Goal: Find specific page/section: Find specific page/section

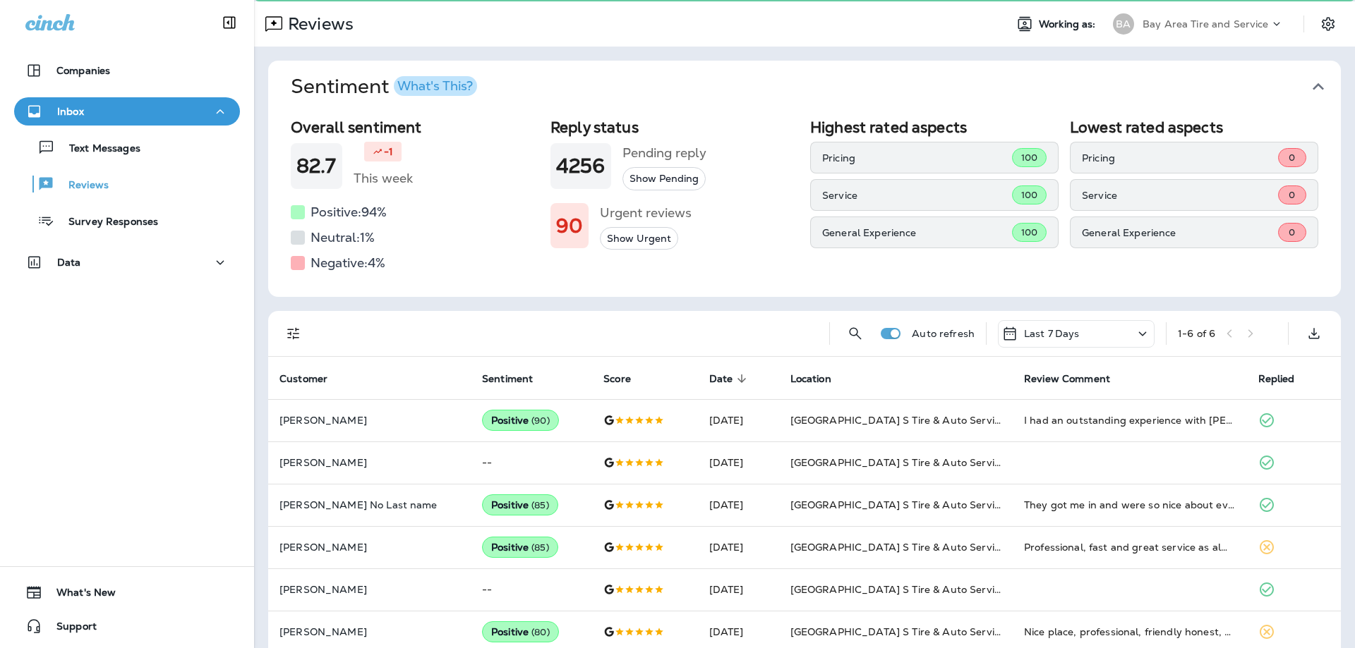
scroll to position [55, 0]
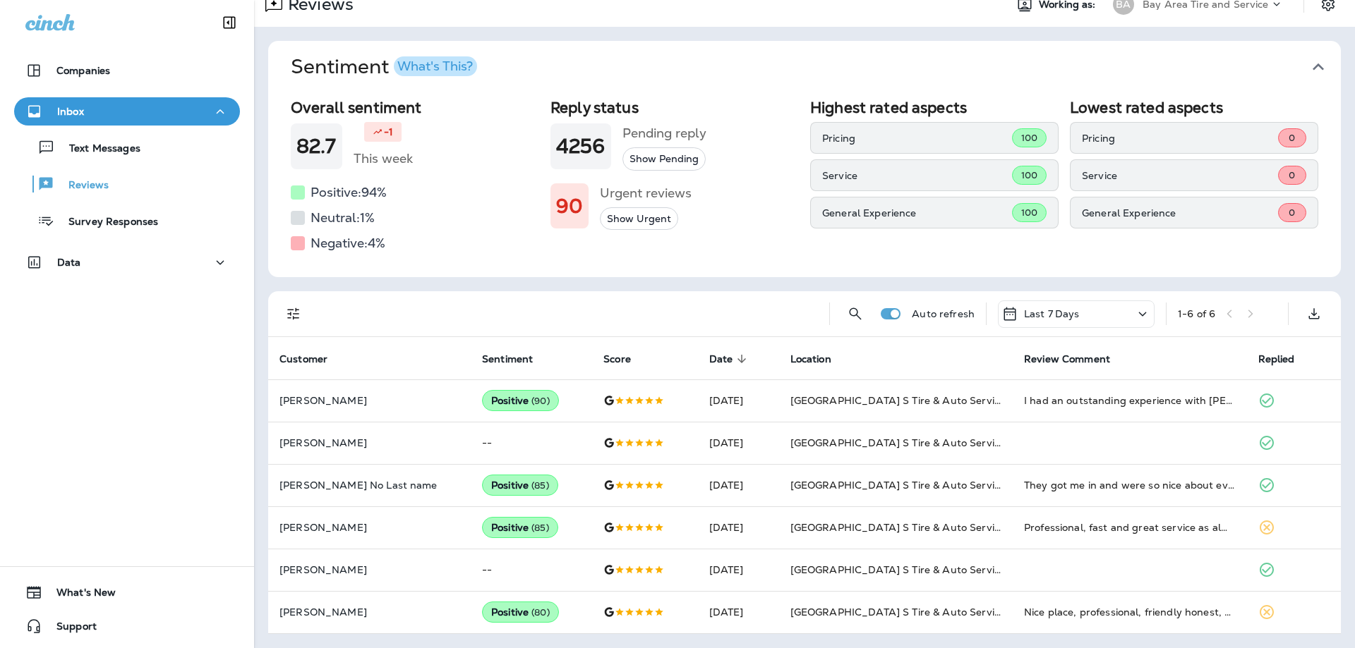
click at [1307, 64] on icon "button" at bounding box center [1318, 67] width 23 height 23
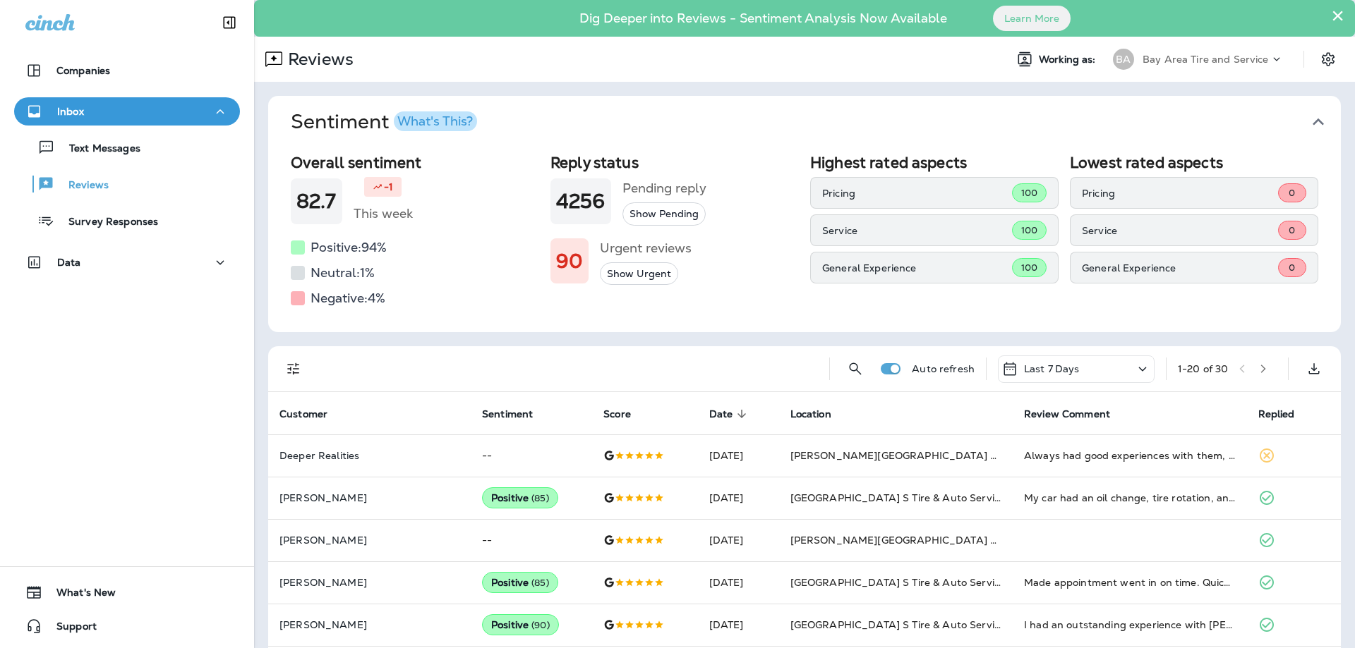
click at [1312, 121] on icon "button" at bounding box center [1318, 122] width 23 height 23
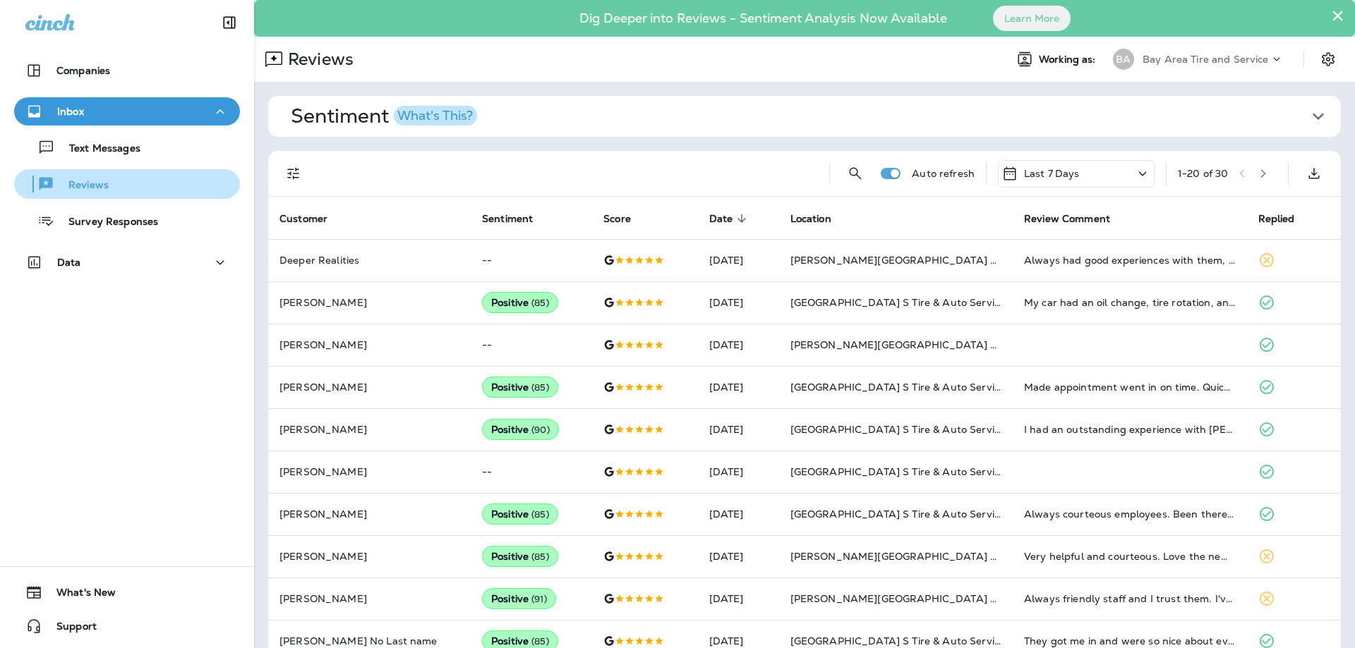
click at [81, 183] on p "Reviews" at bounding box center [81, 185] width 54 height 13
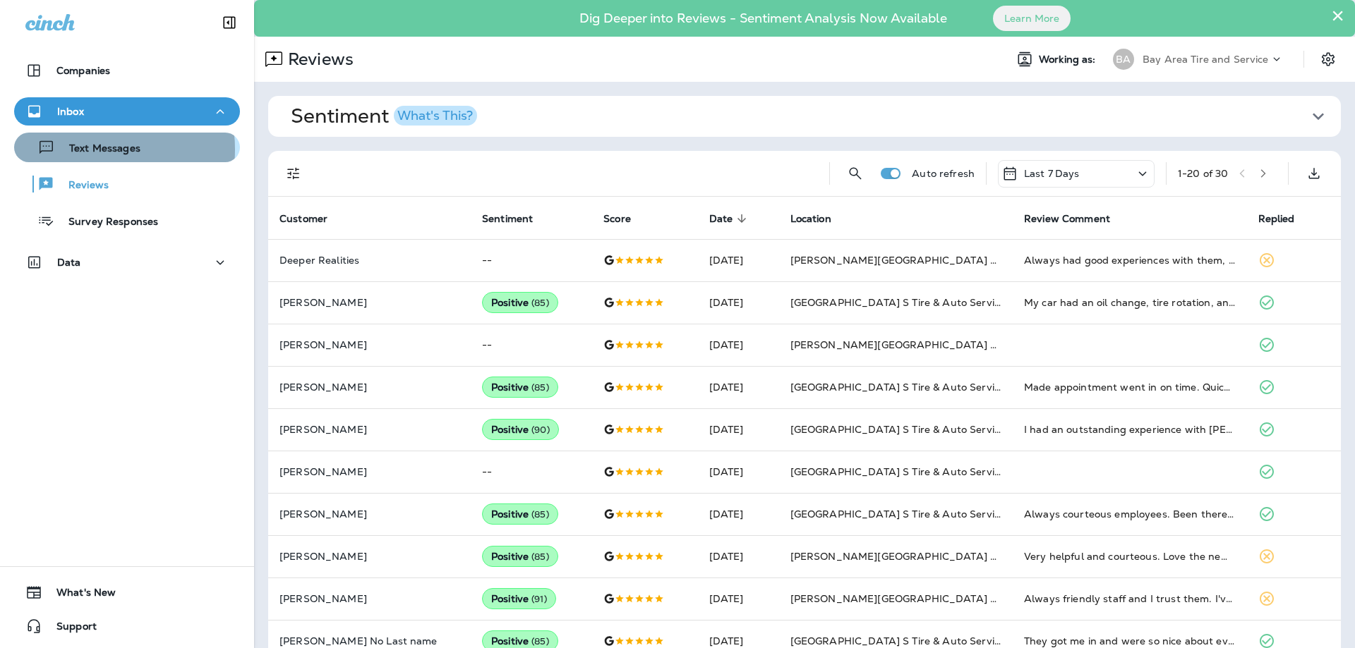
click at [90, 150] on p "Text Messages" at bounding box center [97, 149] width 85 height 13
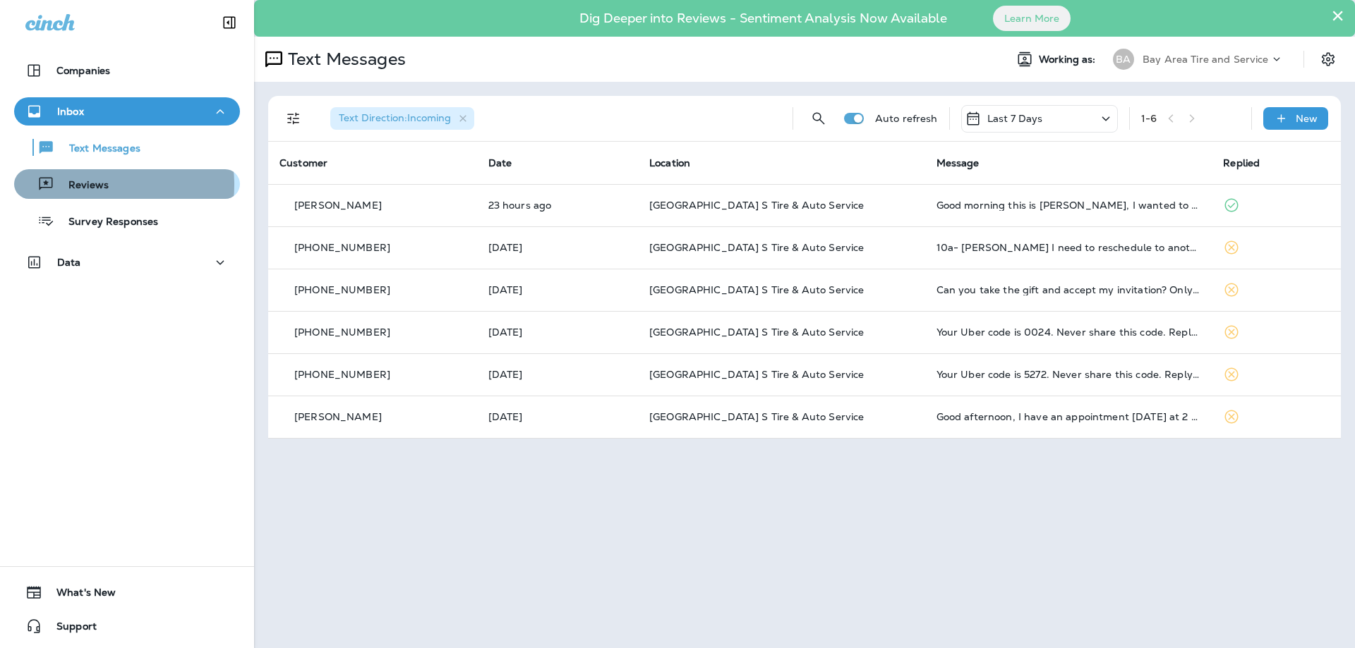
click at [90, 185] on p "Reviews" at bounding box center [81, 185] width 54 height 13
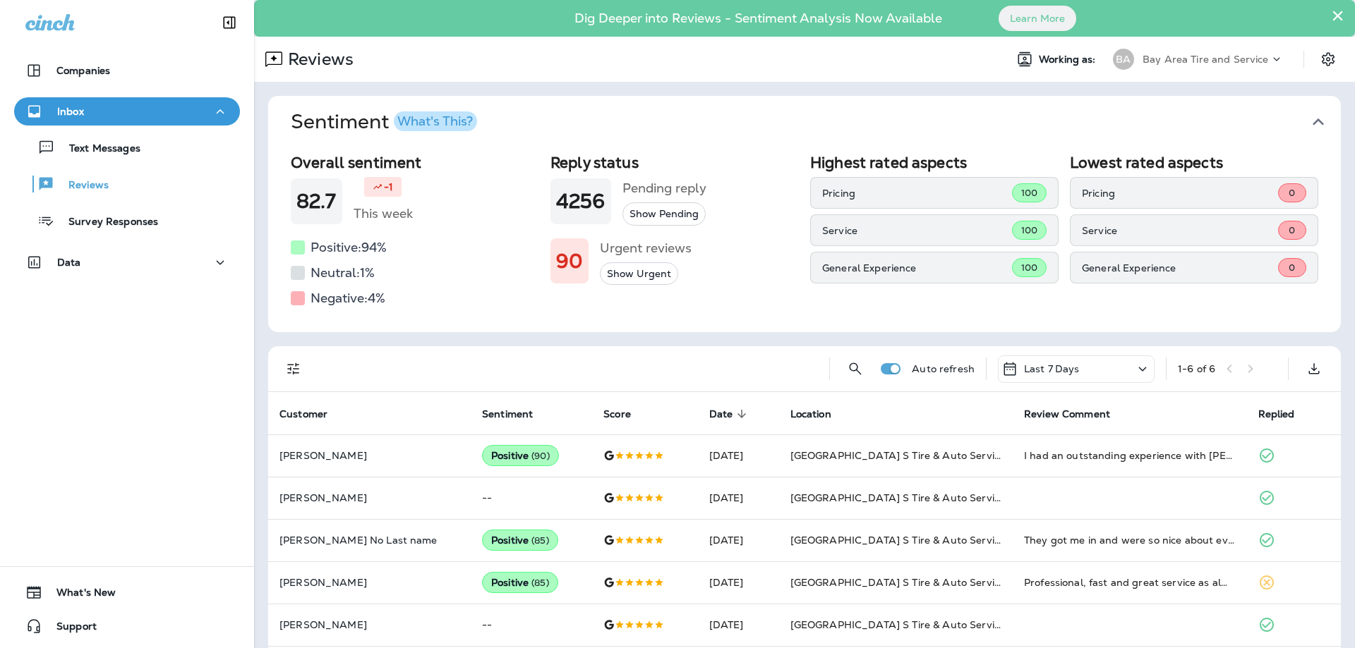
click at [1312, 122] on icon "button" at bounding box center [1317, 122] width 11 height 7
